Goal: Transaction & Acquisition: Register for event/course

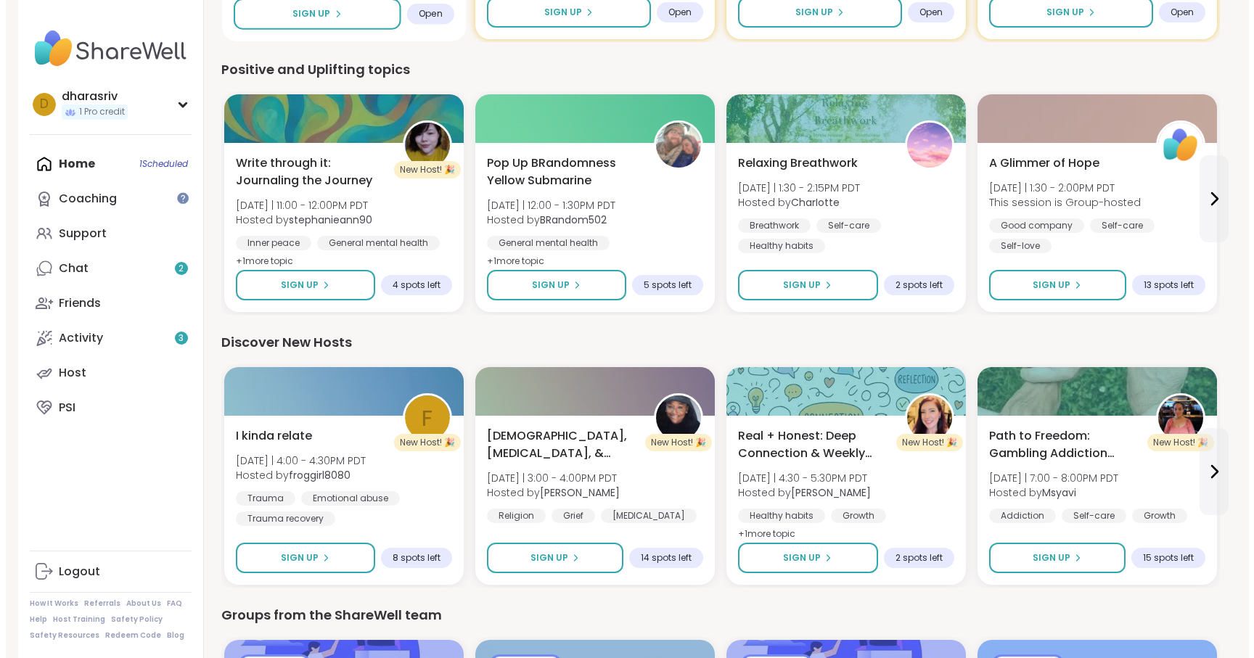
scroll to position [1297, 0]
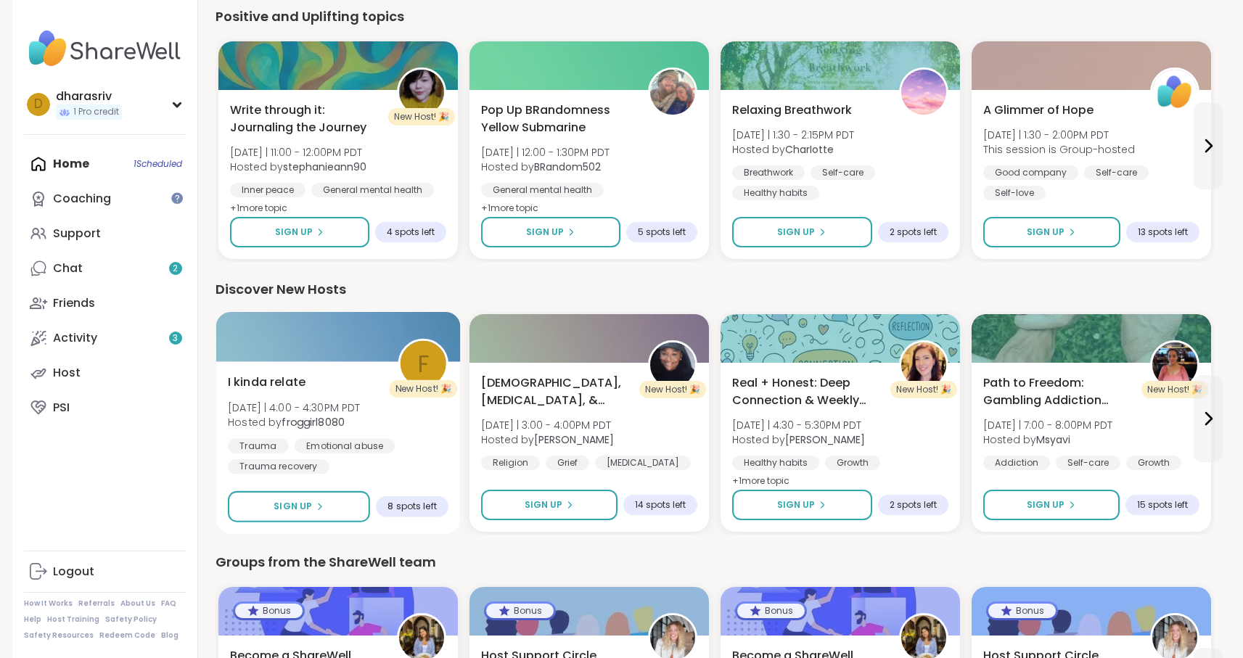
click at [297, 378] on span "I kinda relate" at bounding box center [267, 382] width 78 height 17
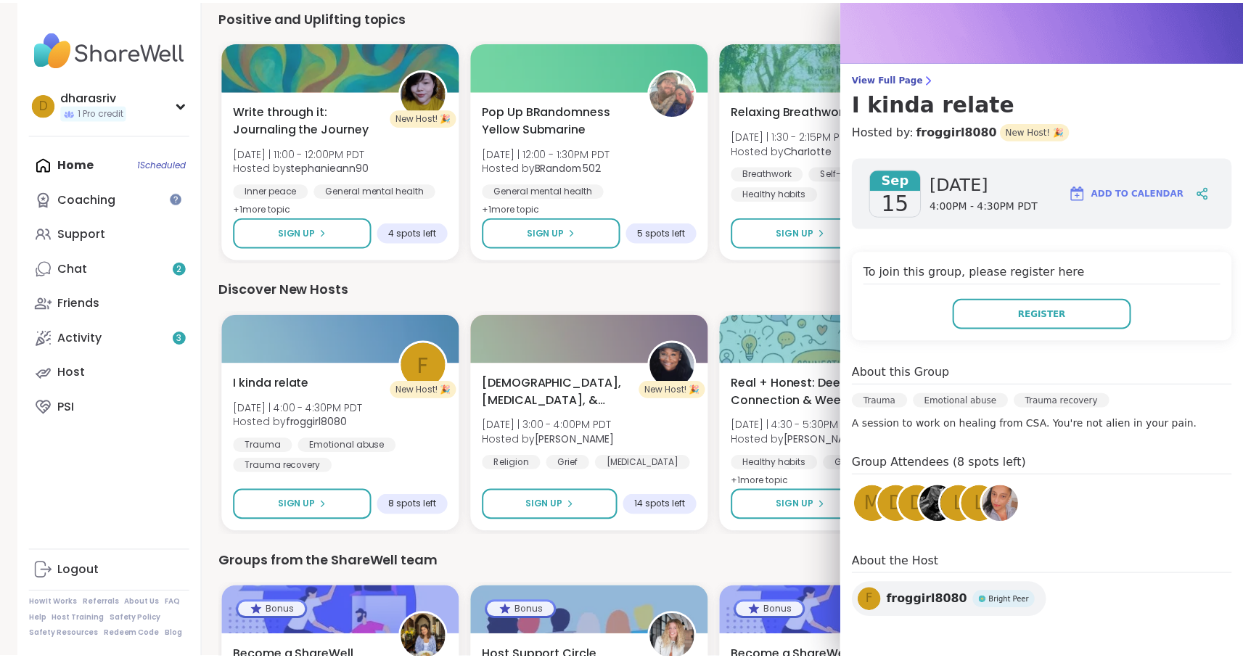
scroll to position [56, 0]
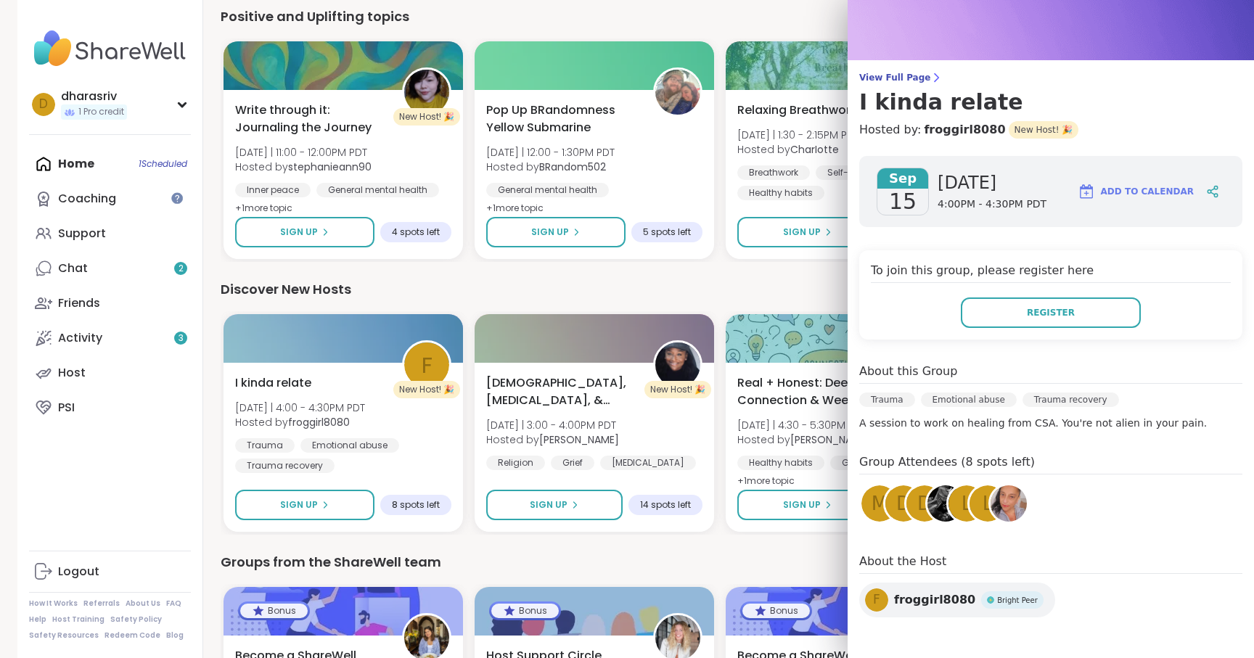
click at [712, 556] on div "Groups from the ShareWell team" at bounding box center [720, 562] width 998 height 20
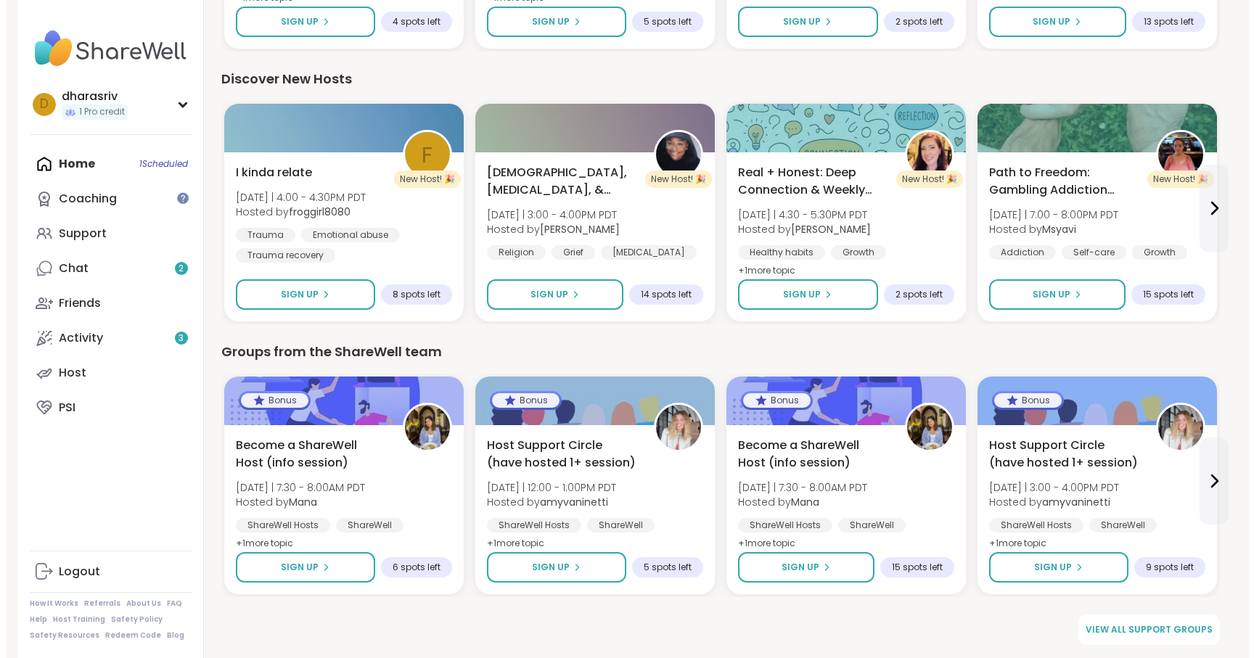
scroll to position [1508, 0]
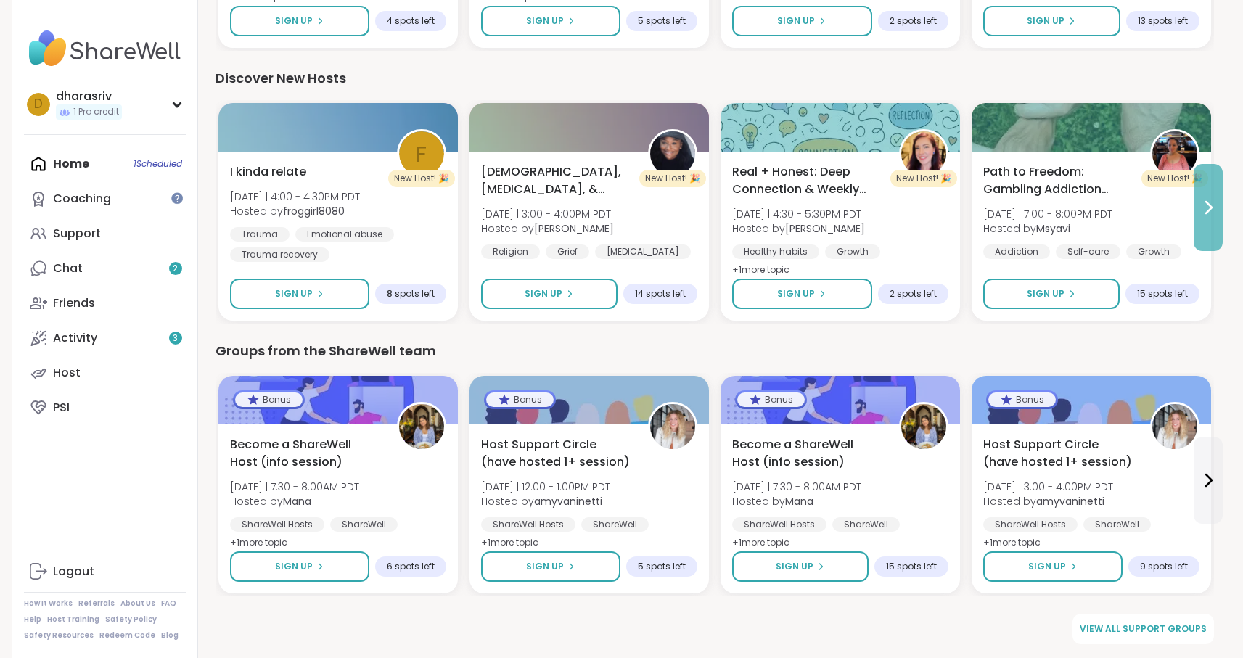
click at [1220, 215] on button at bounding box center [1207, 207] width 29 height 87
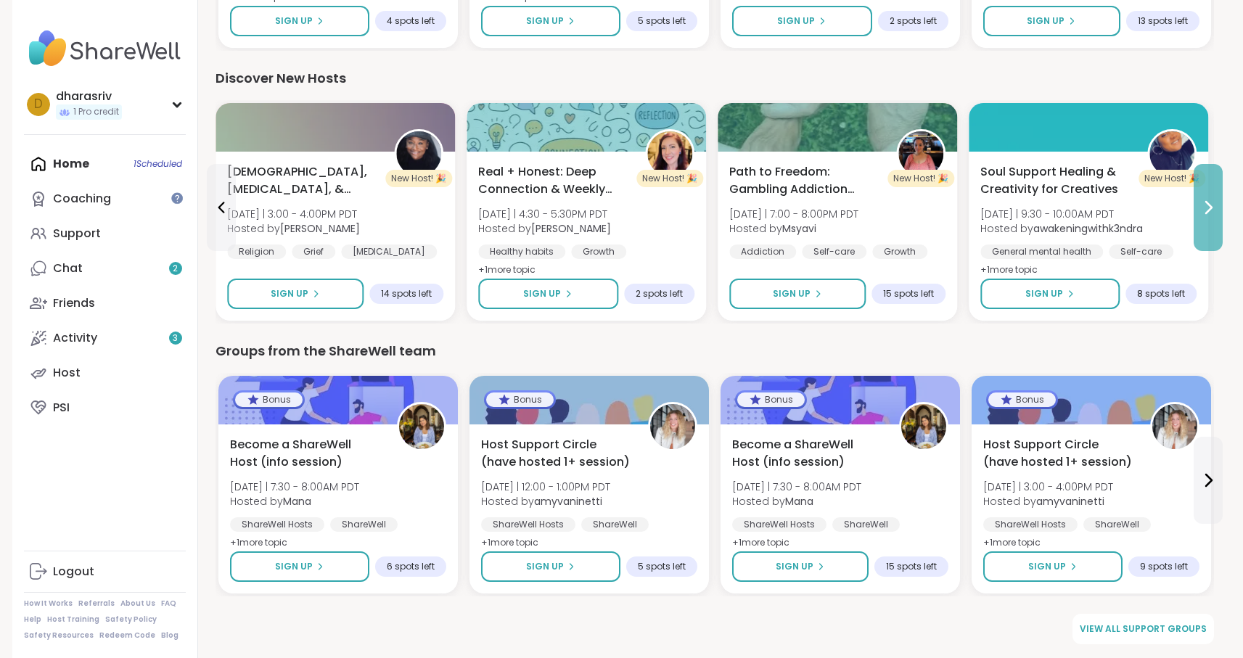
click at [1220, 215] on button at bounding box center [1207, 207] width 29 height 87
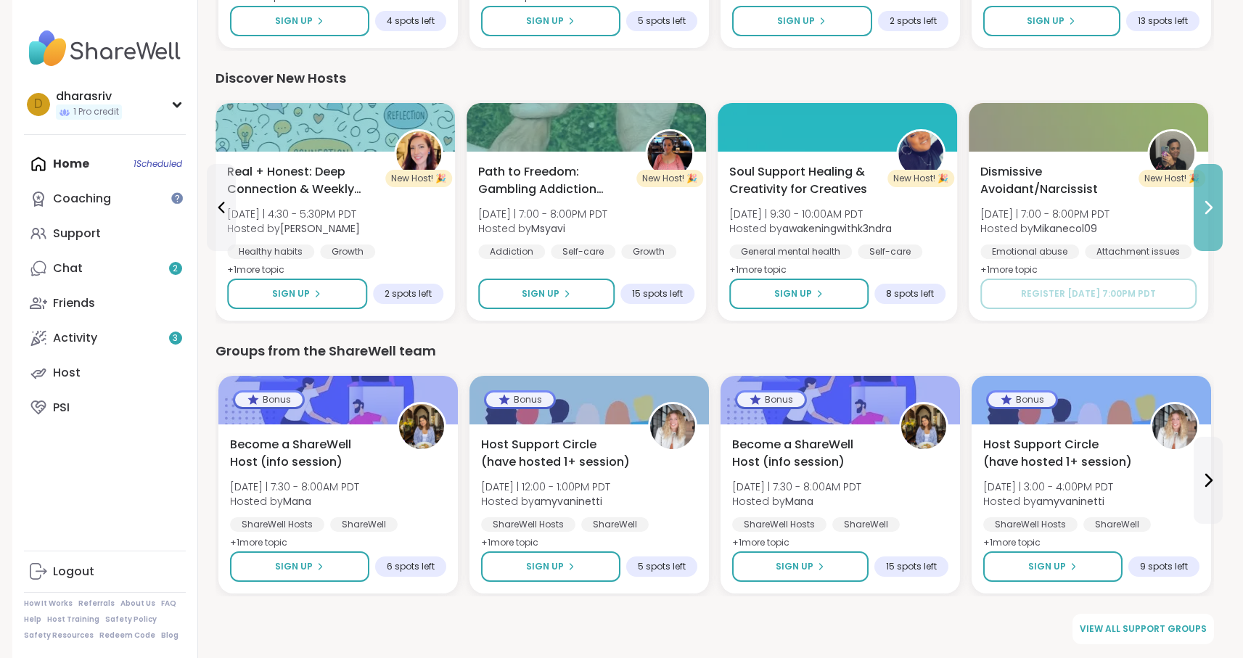
click at [1220, 215] on button at bounding box center [1207, 207] width 29 height 87
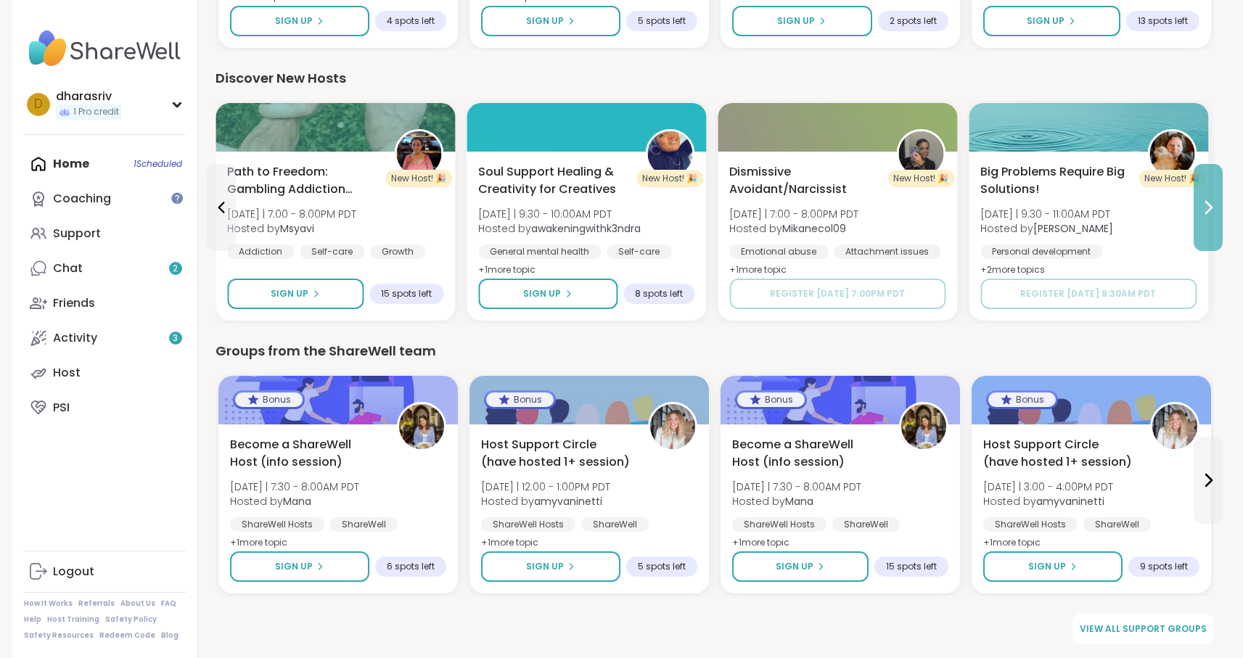
click at [1220, 215] on button at bounding box center [1207, 207] width 29 height 87
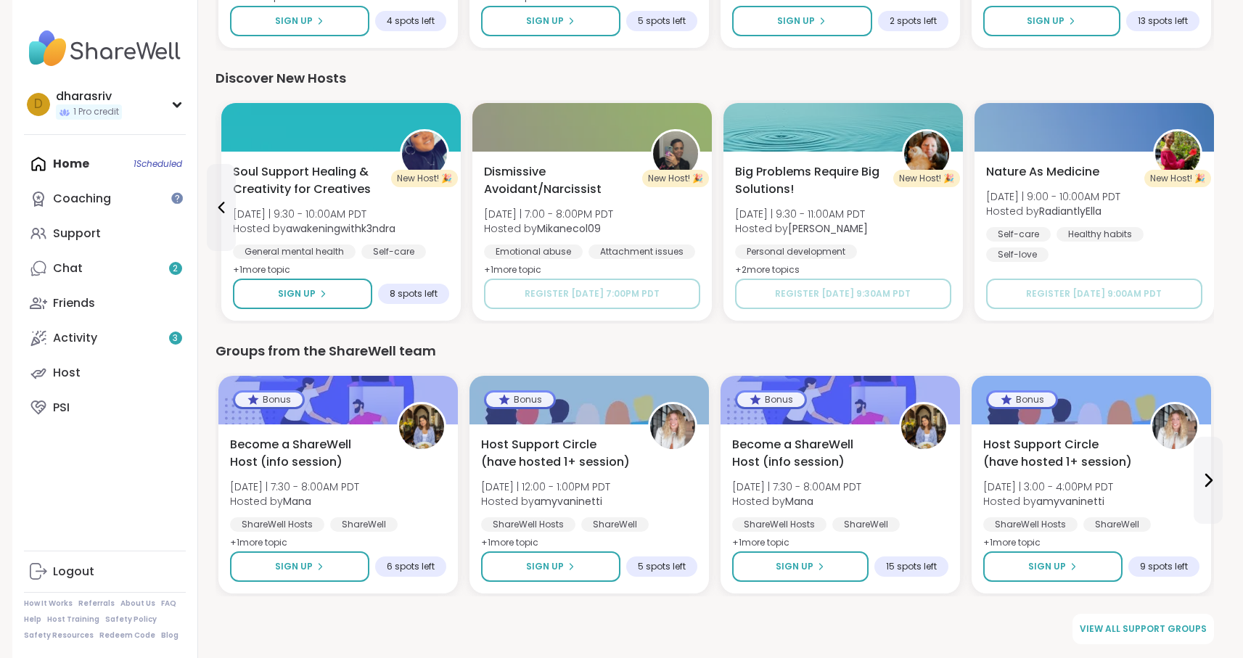
click at [1064, 184] on div "Nature As Medicine [DATE] | 9:00 - 10:00AM PDT Hosted by RadiantlyElla Self-car…" at bounding box center [1094, 212] width 221 height 101
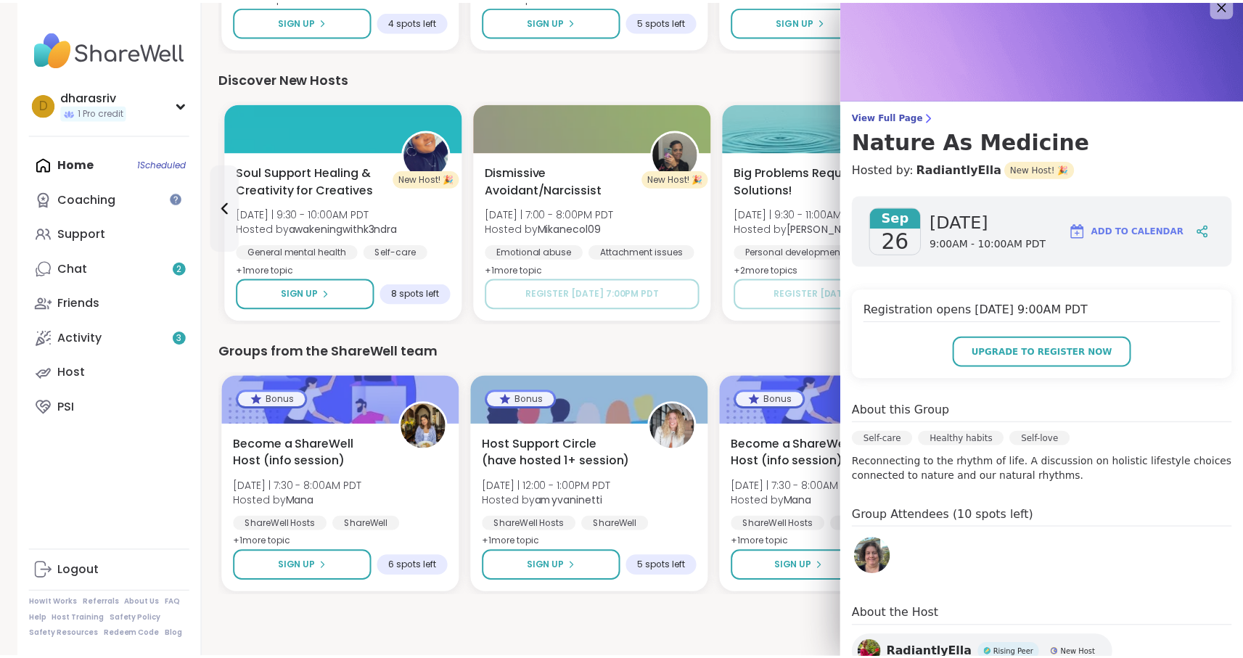
scroll to position [0, 0]
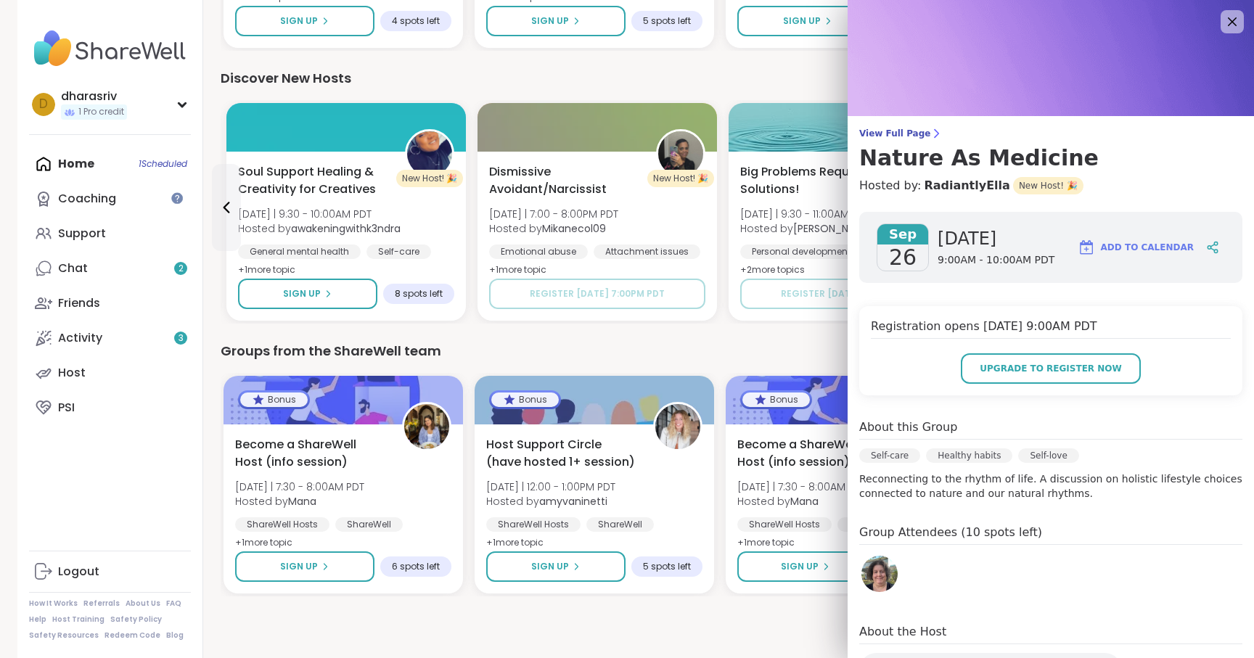
click at [1118, 251] on span "Add to Calendar" at bounding box center [1146, 247] width 93 height 13
